Goal: Navigation & Orientation: Find specific page/section

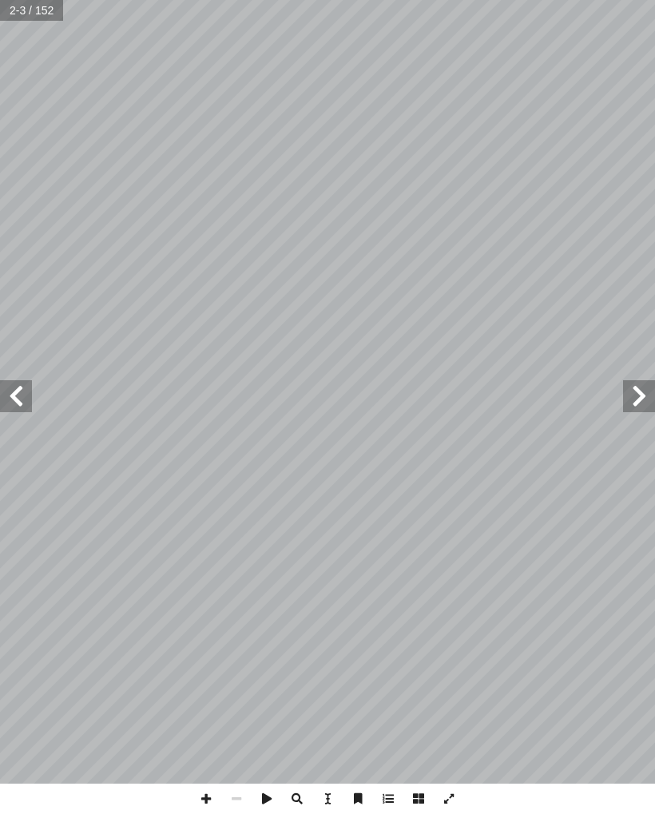
click at [637, 392] on span at bounding box center [639, 396] width 32 height 32
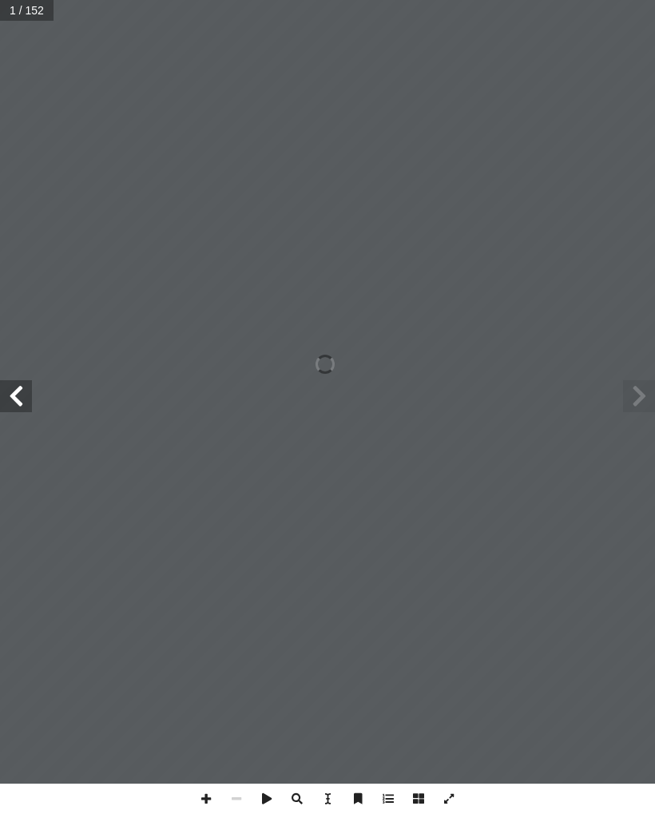
click at [18, 393] on span at bounding box center [16, 396] width 32 height 32
